Goal: Go to known website: Go to known website

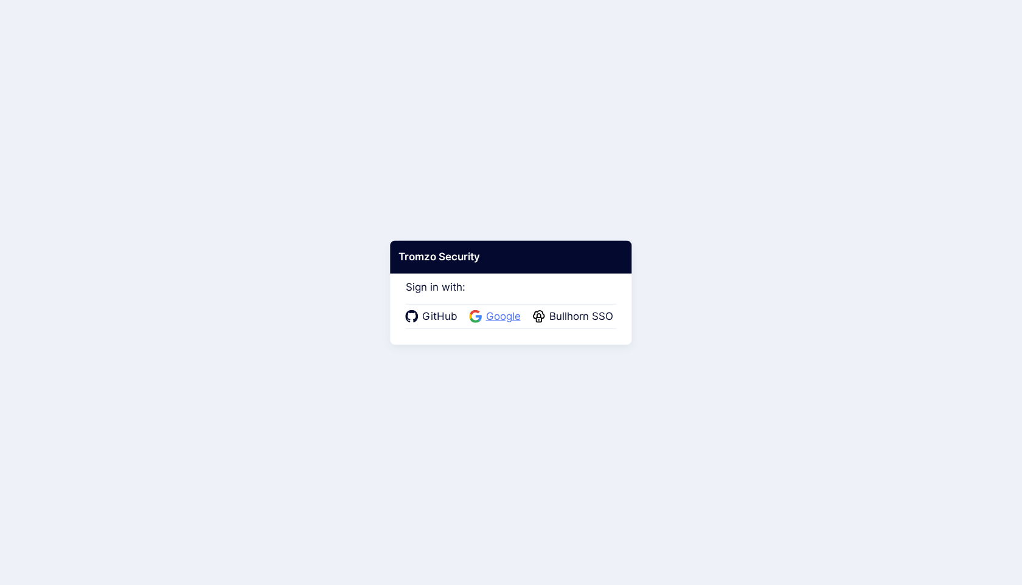
click at [515, 313] on span "Google" at bounding box center [503, 317] width 42 height 16
